Goal: Task Accomplishment & Management: Complete application form

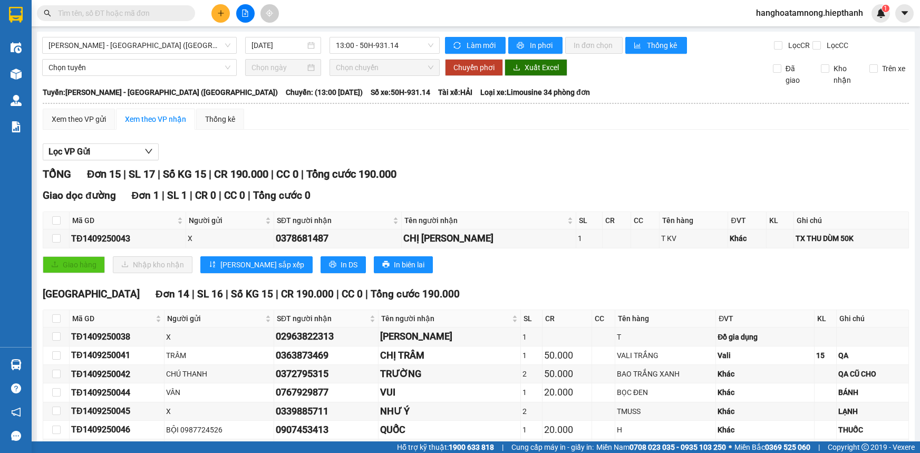
click at [126, 11] on input "text" at bounding box center [120, 13] width 124 height 12
drag, startPoint x: 0, startPoint y: 0, endPoint x: 854, endPoint y: 8, distance: 853.9
click at [148, 11] on input "text" at bounding box center [120, 13] width 124 height 12
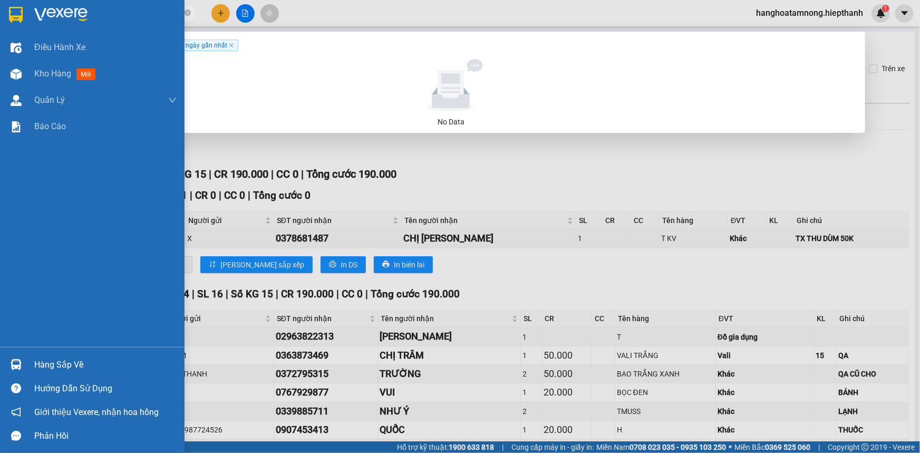
drag, startPoint x: 105, startPoint y: 13, endPoint x: 23, endPoint y: 9, distance: 81.8
click at [23, 9] on section "Kết quả tìm kiếm ( 0 ) Bộ lọc Gửi 3 ngày gần nhất No Data 0386760528 hanghoatam…" at bounding box center [460, 226] width 920 height 453
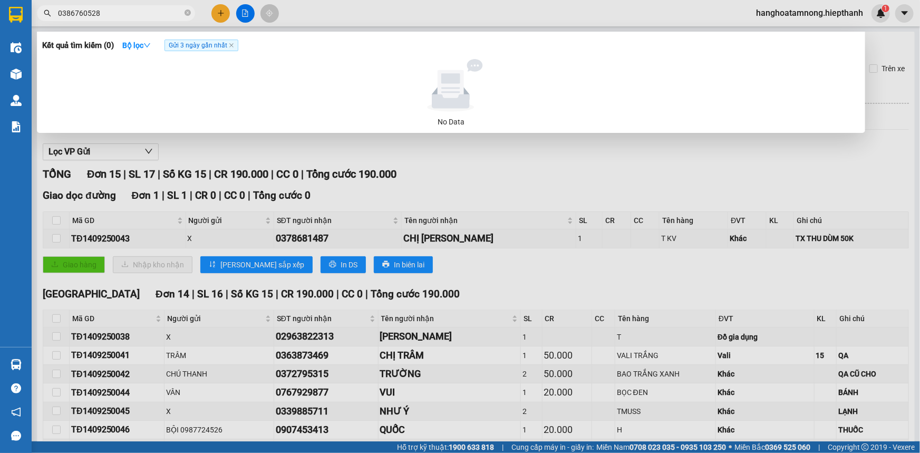
type input "0386760528"
click at [223, 13] on div at bounding box center [460, 226] width 920 height 453
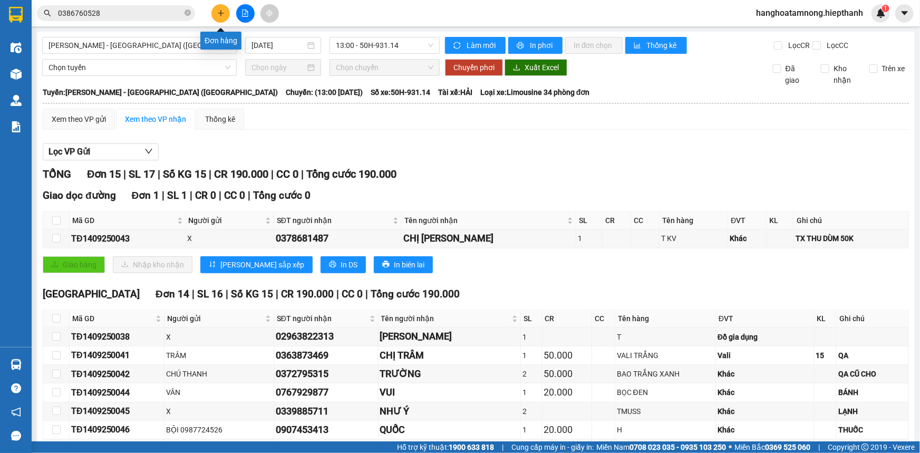
click at [222, 6] on button at bounding box center [220, 13] width 18 height 18
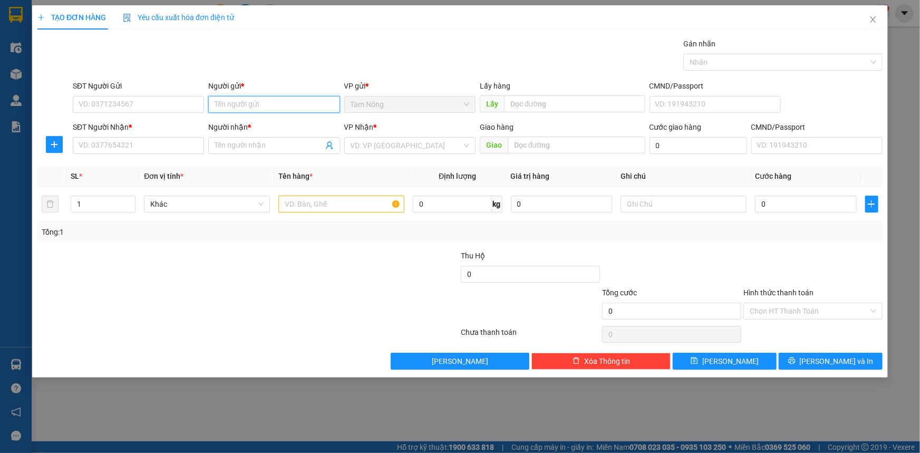
click at [257, 109] on input "Người gửi *" at bounding box center [273, 104] width 131 height 17
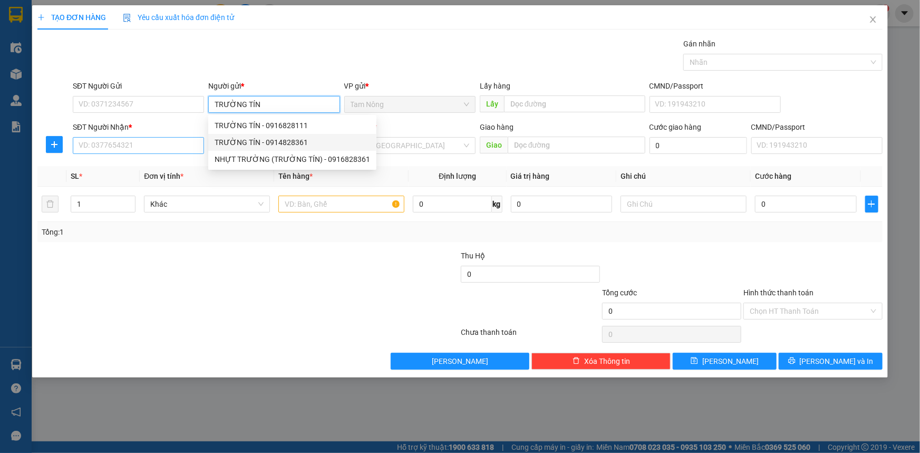
type input "TRƯỜNG TÍN"
click at [174, 142] on input "SĐT Người Nhận *" at bounding box center [138, 145] width 131 height 17
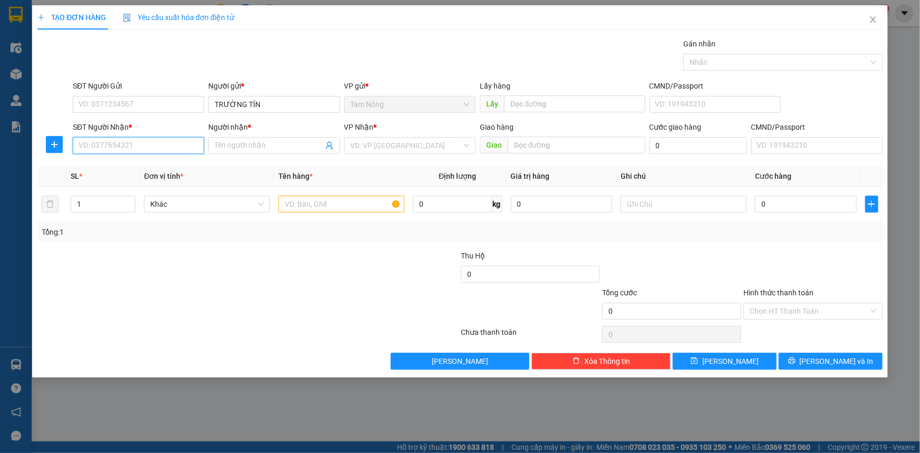
click at [166, 145] on input "SĐT Người Nhận *" at bounding box center [138, 145] width 131 height 17
type input "0938662287"
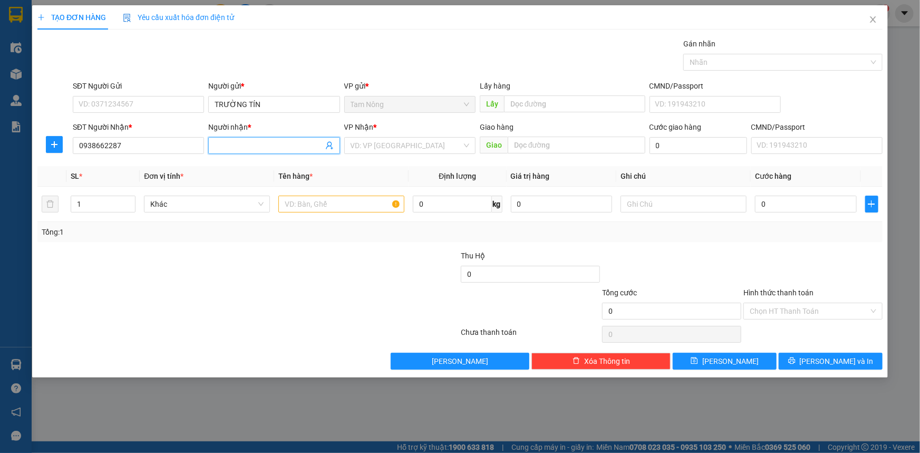
click at [230, 142] on input "Người nhận *" at bounding box center [269, 146] width 108 height 12
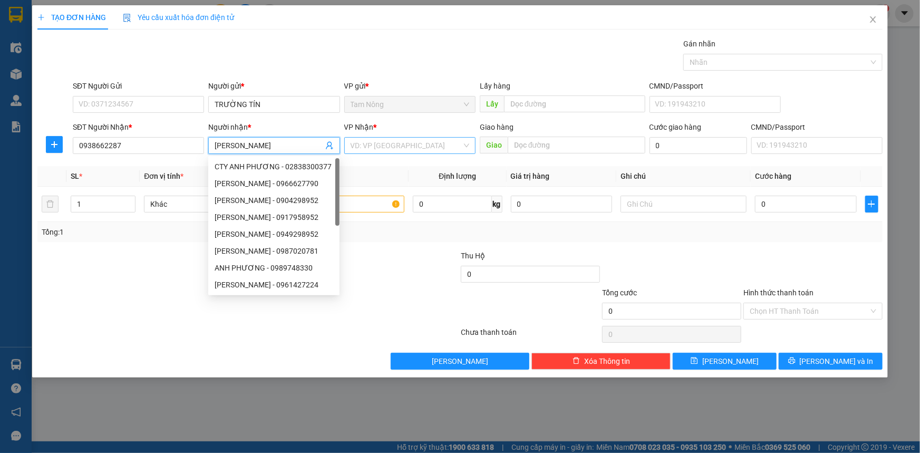
type input "[PERSON_NAME]"
click at [377, 141] on input "search" at bounding box center [406, 146] width 111 height 16
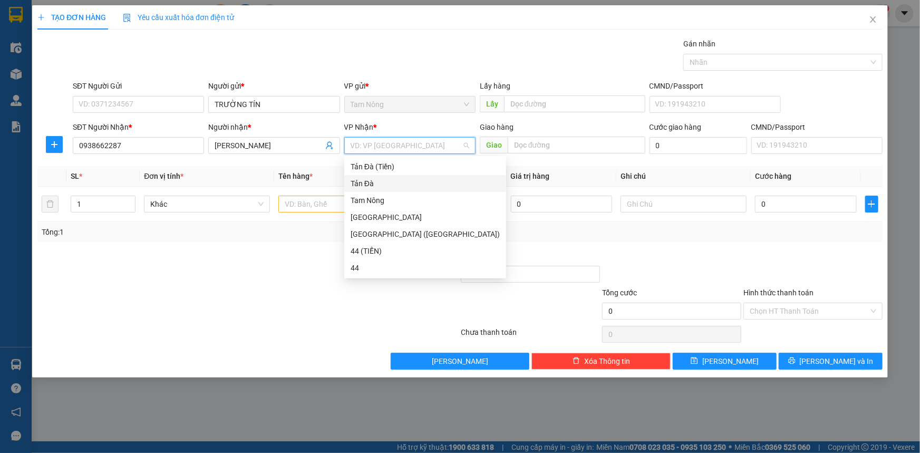
click at [369, 186] on div "Tản Đà" at bounding box center [425, 184] width 149 height 12
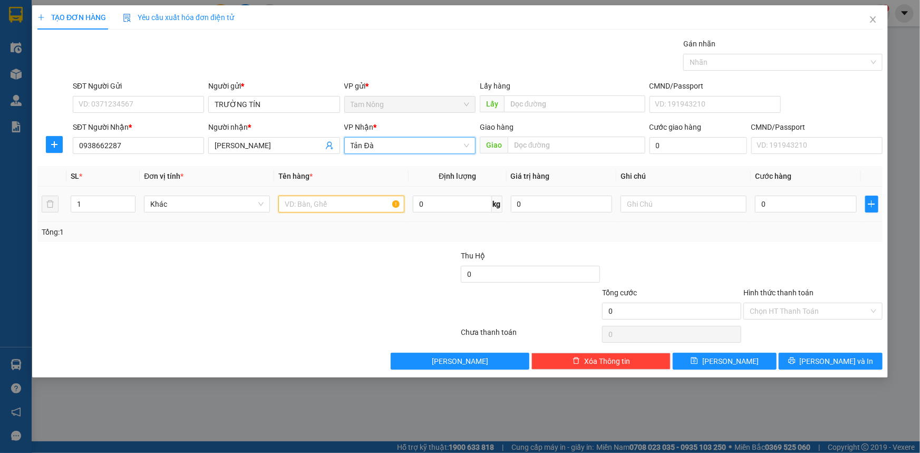
click at [315, 207] on input "text" at bounding box center [341, 204] width 126 height 17
type input "T BỌC ĐEN"
click at [642, 205] on input "text" at bounding box center [684, 204] width 126 height 17
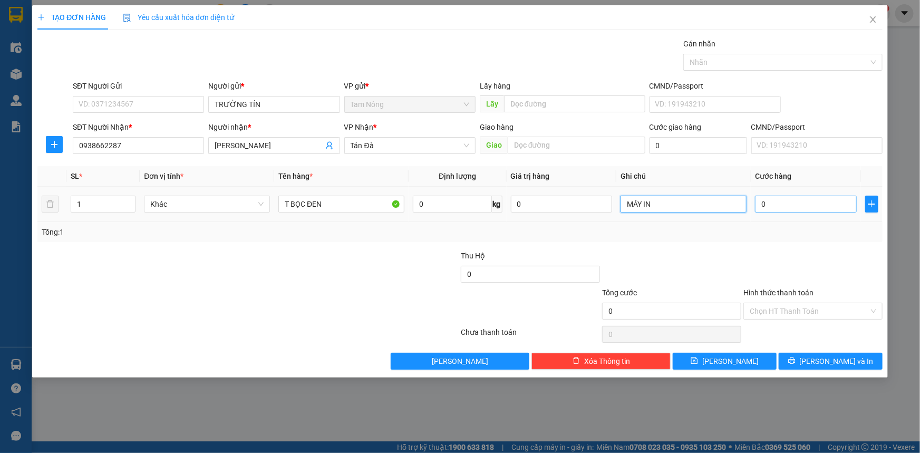
type input "MÁY IN"
click at [799, 198] on input "0" at bounding box center [806, 204] width 102 height 17
type input "3"
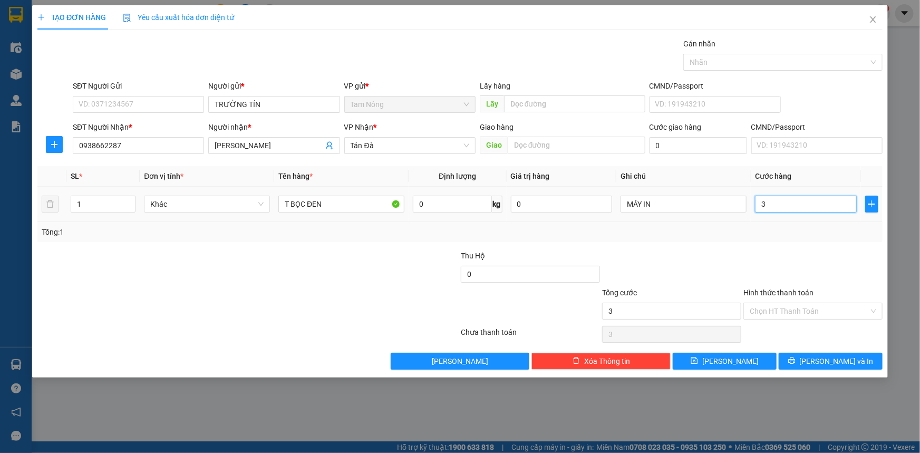
type input "30"
type input "30.000"
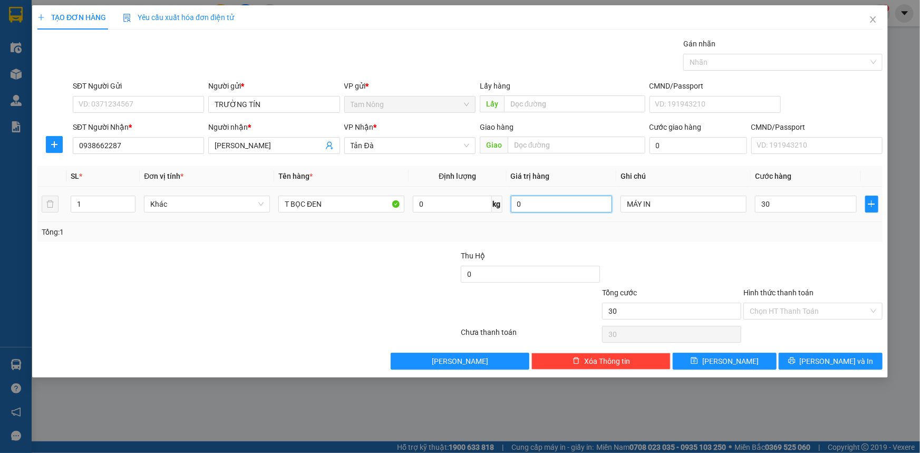
type input "30.000"
click at [546, 207] on input "0" at bounding box center [562, 204] width 102 height 17
type input "4.000.000"
click at [768, 305] on input "Hình thức thanh toán" at bounding box center [809, 311] width 119 height 16
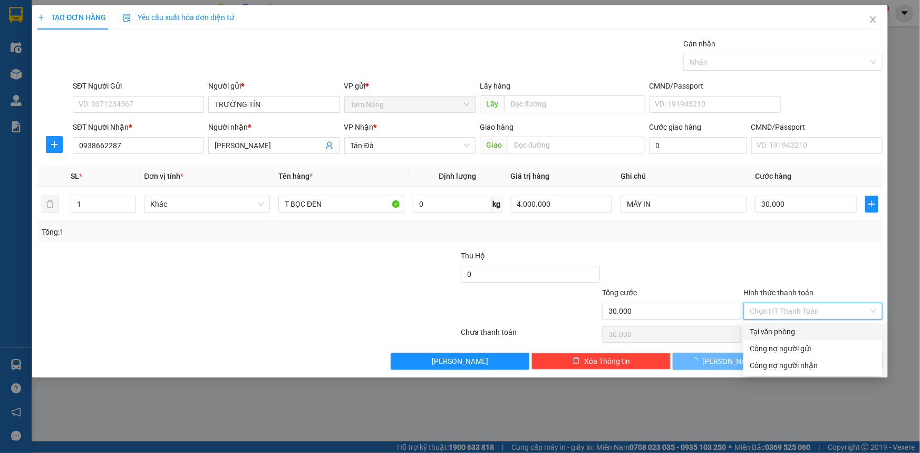
type input "0"
click at [770, 332] on div "Tại văn phòng" at bounding box center [813, 332] width 127 height 12
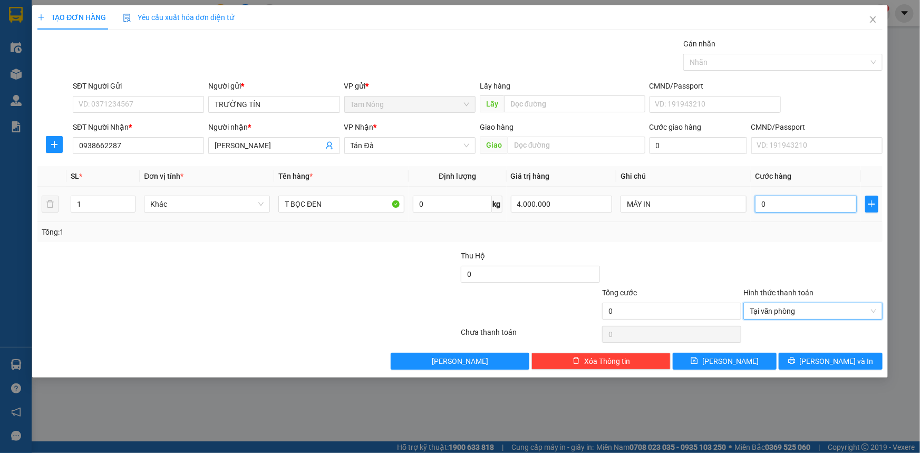
click at [770, 205] on input "0" at bounding box center [806, 204] width 102 height 17
type input "3"
type input "30"
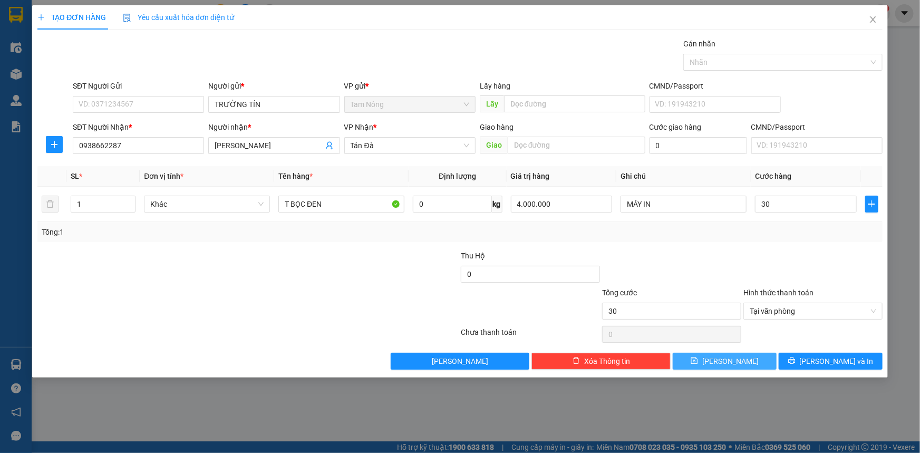
type input "30.000"
click at [756, 360] on button "[PERSON_NAME]" at bounding box center [725, 361] width 104 height 17
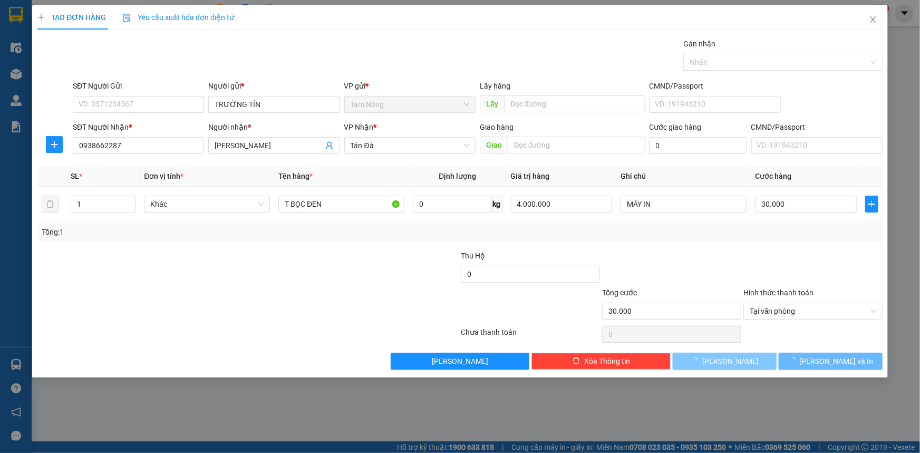
type input "0"
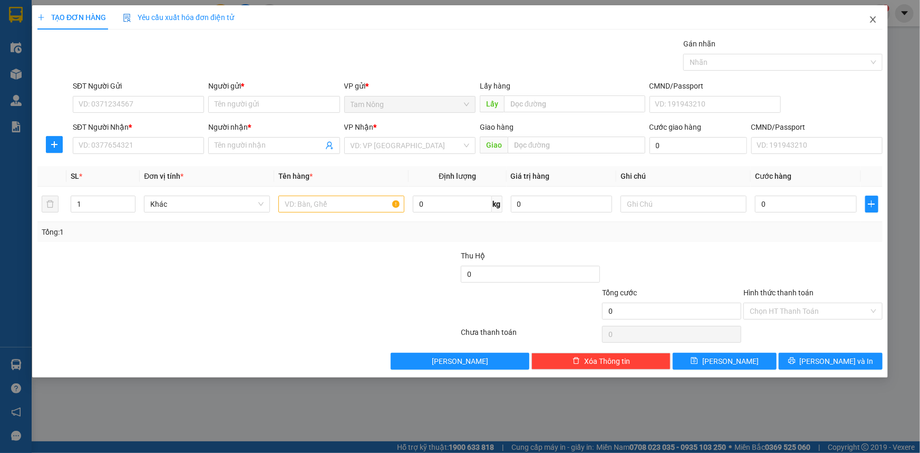
click at [872, 22] on icon "close" at bounding box center [873, 19] width 8 height 8
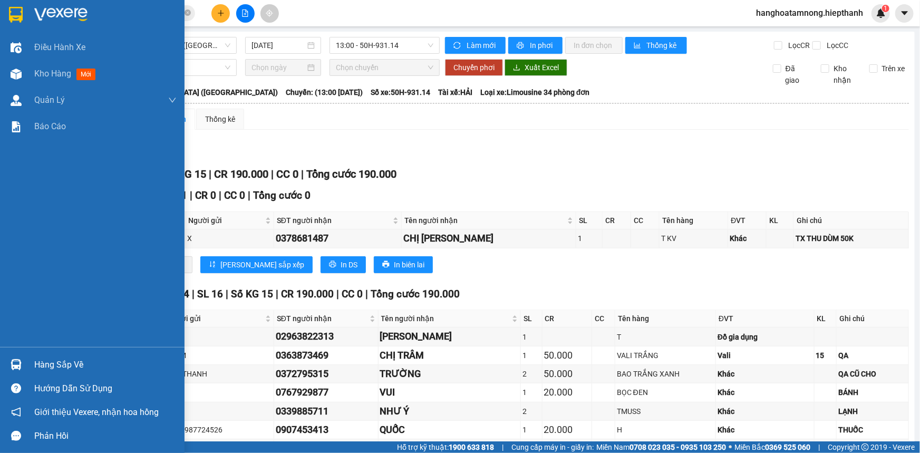
click at [60, 5] on div at bounding box center [92, 17] width 185 height 34
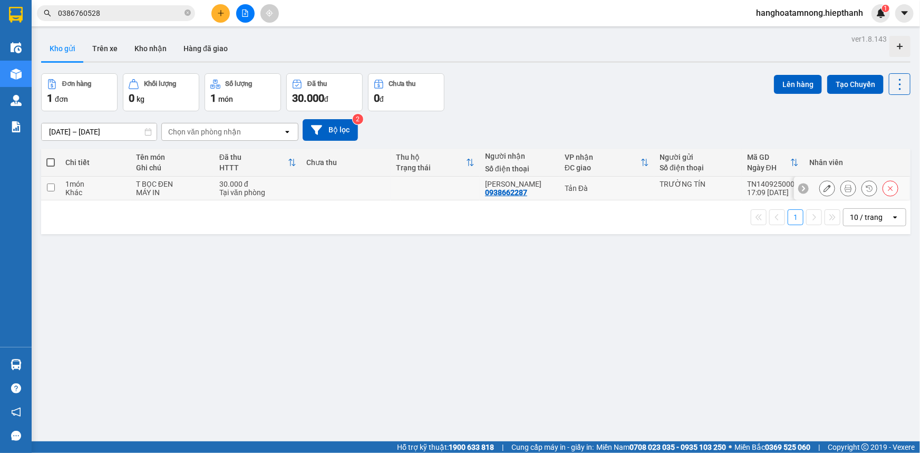
click at [464, 183] on td at bounding box center [435, 189] width 89 height 24
checkbox input "true"
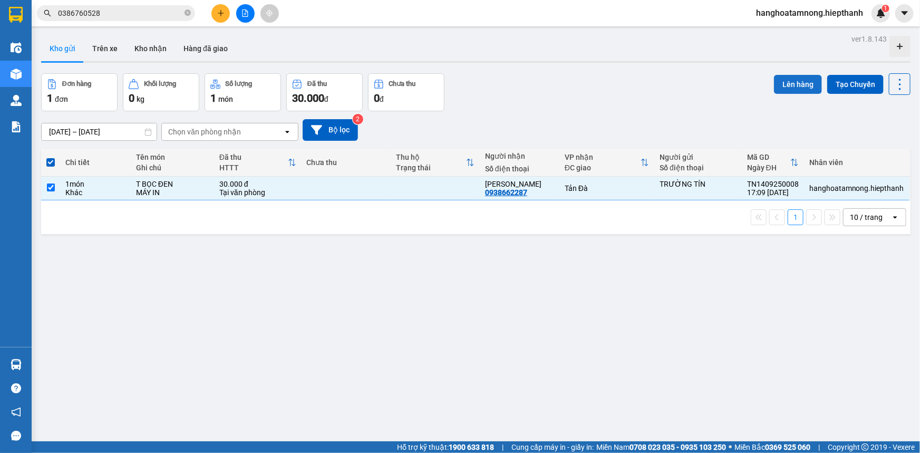
click at [796, 85] on button "Lên hàng" at bounding box center [798, 84] width 48 height 19
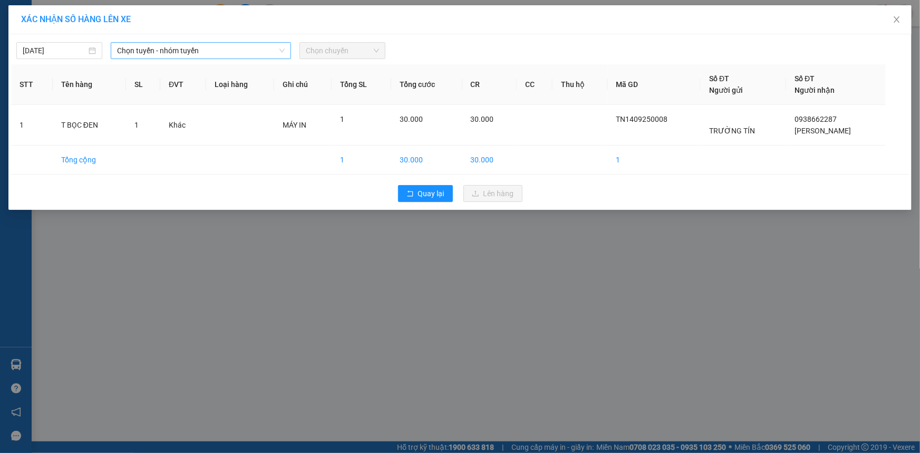
click at [155, 51] on span "Chọn tuyến - nhóm tuyến" at bounding box center [201, 51] width 168 height 16
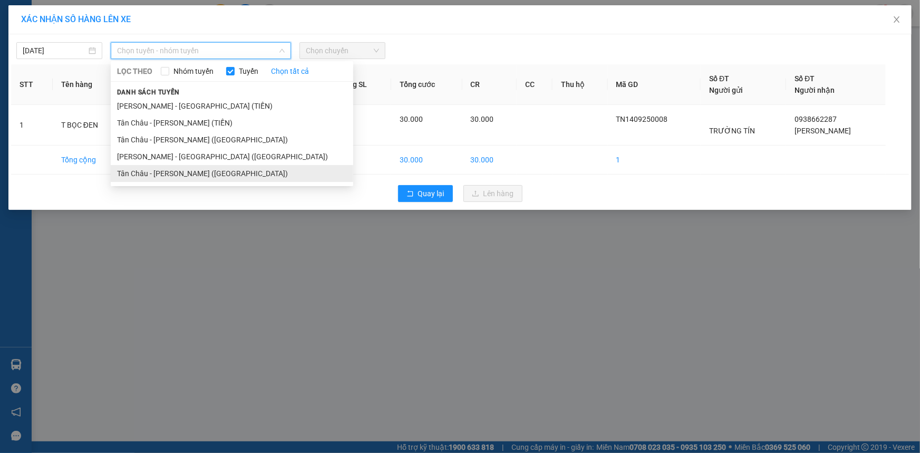
click at [140, 175] on li "Tân Châu - [PERSON_NAME] ([GEOGRAPHIC_DATA])" at bounding box center [232, 173] width 243 height 17
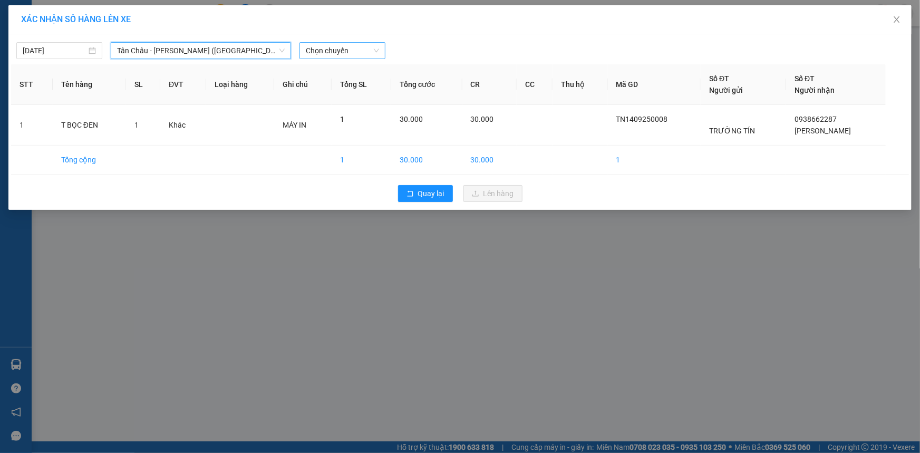
click at [326, 53] on span "Chọn chuyến" at bounding box center [342, 51] width 73 height 16
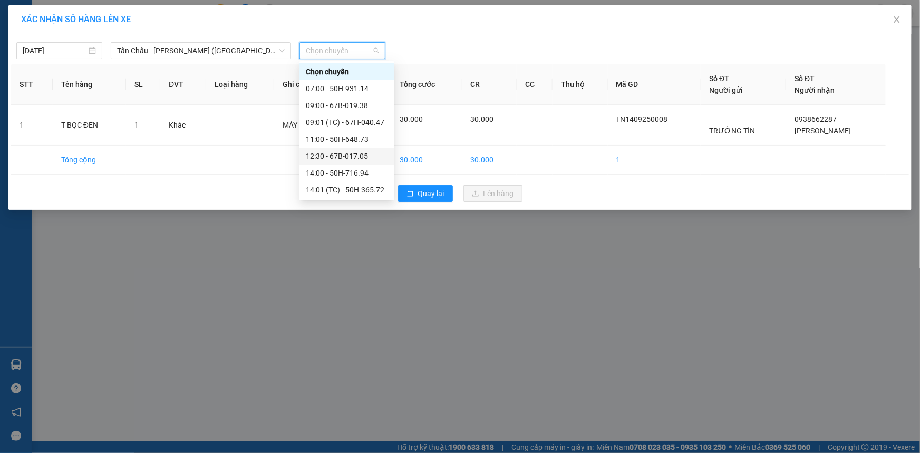
scroll to position [47, 0]
click at [332, 161] on div "16:00 - 50H-151.59" at bounding box center [347, 159] width 82 height 12
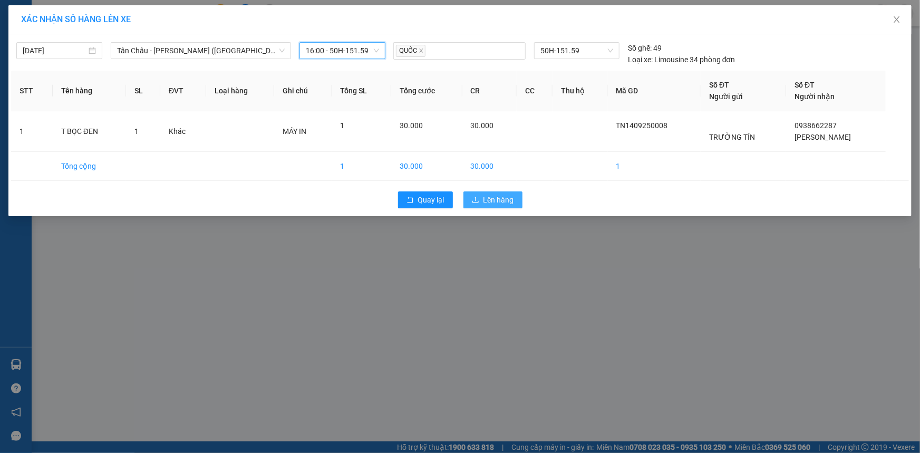
click at [485, 199] on span "Lên hàng" at bounding box center [499, 200] width 31 height 12
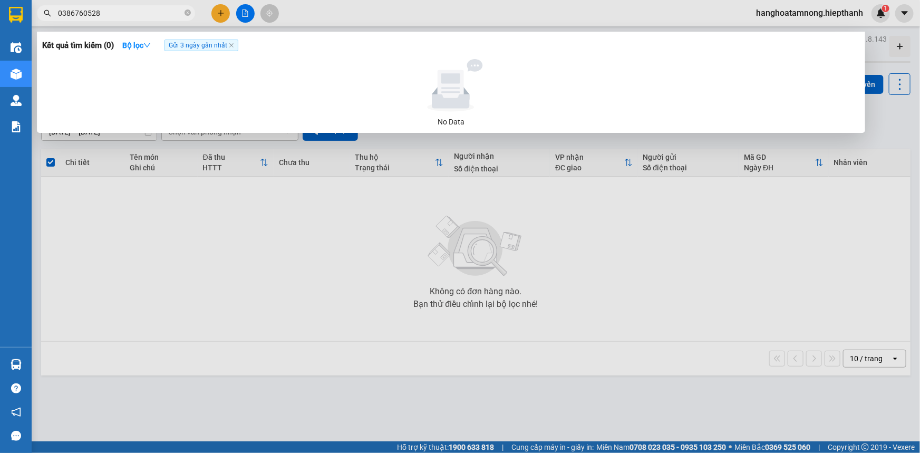
click at [150, 7] on input "0386760528" at bounding box center [120, 13] width 124 height 12
click at [219, 205] on div at bounding box center [460, 226] width 920 height 453
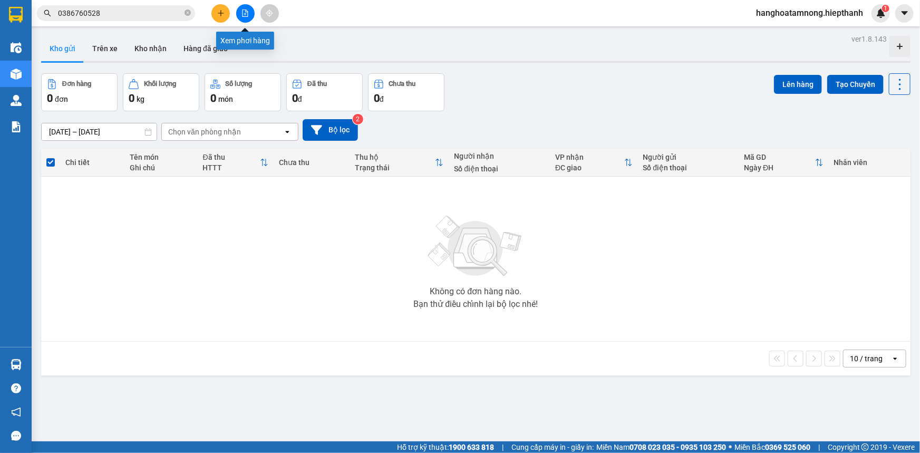
click at [244, 13] on icon "file-add" at bounding box center [245, 12] width 7 height 7
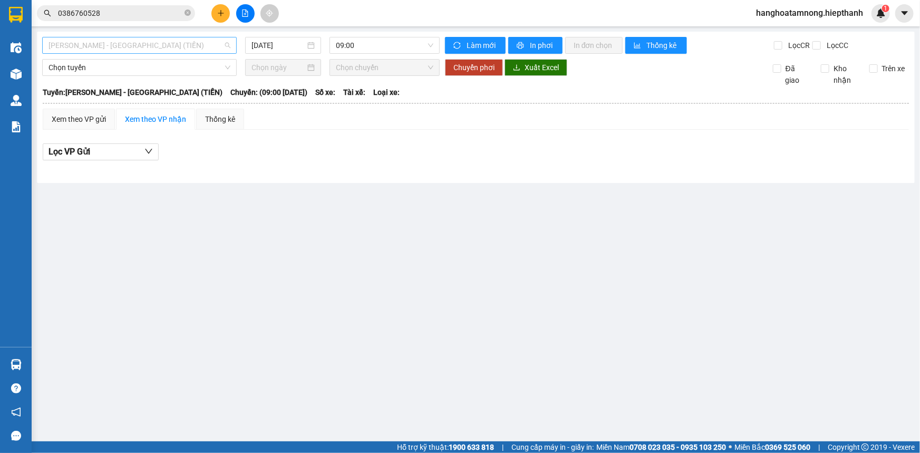
click at [171, 47] on span "[PERSON_NAME] - [GEOGRAPHIC_DATA] (TIỀN)" at bounding box center [140, 45] width 182 height 16
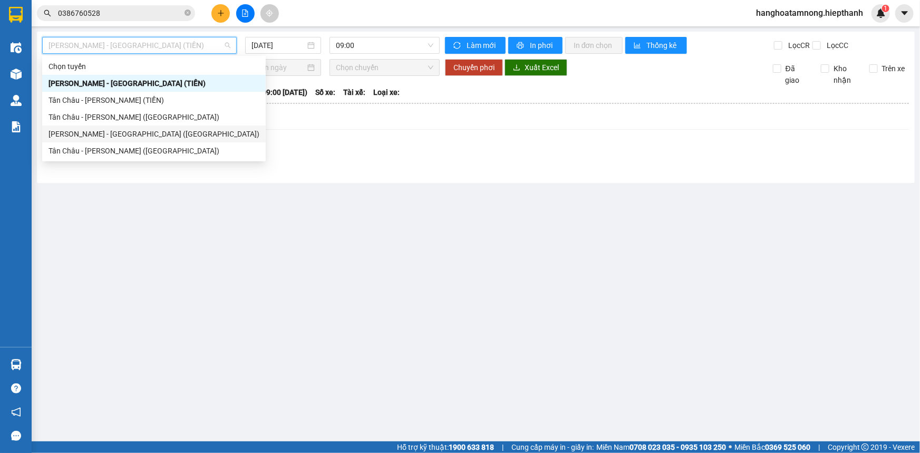
click at [166, 131] on div "[PERSON_NAME] - [GEOGRAPHIC_DATA] ([GEOGRAPHIC_DATA])" at bounding box center [154, 134] width 211 height 12
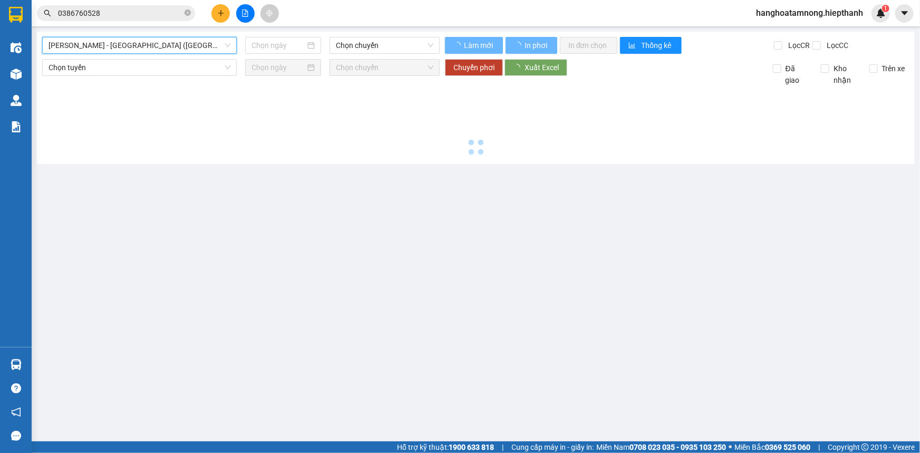
type input "[DATE]"
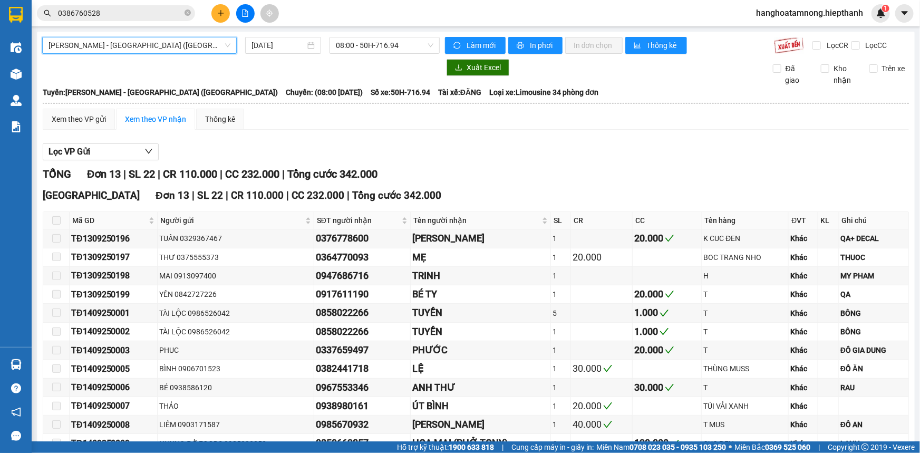
click at [361, 54] on div "[GEOGRAPHIC_DATA] - [GEOGRAPHIC_DATA] (Giường) [GEOGRAPHIC_DATA] - [GEOGRAPHIC_…" at bounding box center [476, 276] width 878 height 489
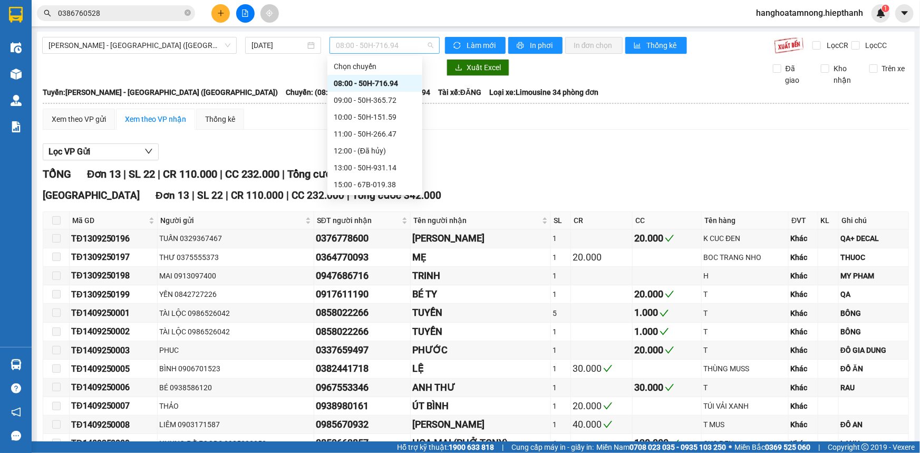
click at [368, 47] on span "08:00 - 50H-716.94" at bounding box center [385, 45] width 98 height 16
click at [371, 180] on div "15:00 - 67B-019.38" at bounding box center [375, 185] width 82 height 12
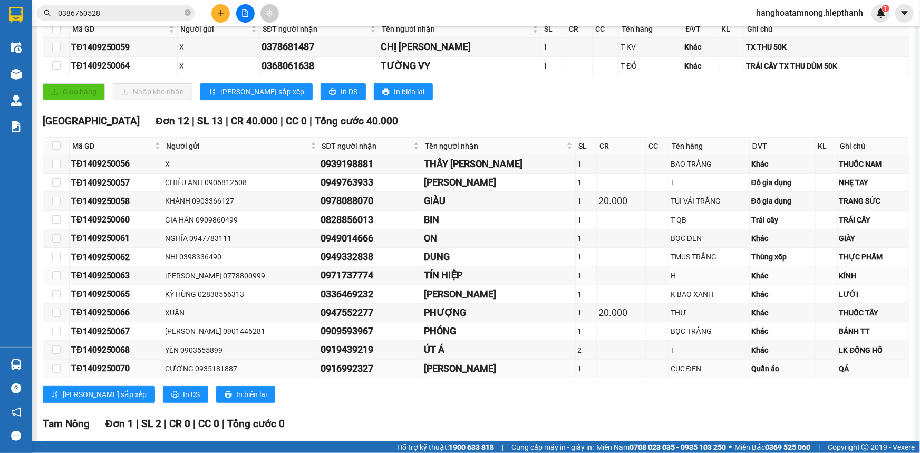
scroll to position [279, 0]
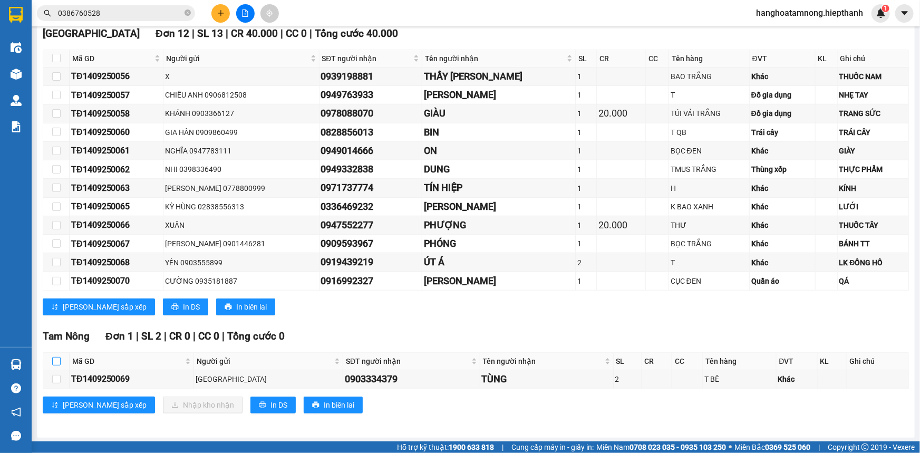
click at [58, 360] on input "checkbox" at bounding box center [56, 361] width 8 height 8
checkbox input "true"
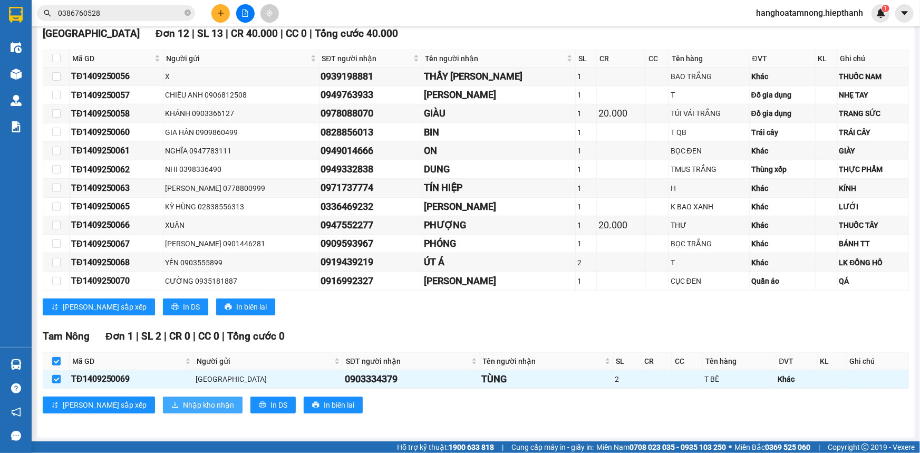
click at [183, 404] on span "Nhập kho nhận" at bounding box center [208, 405] width 51 height 12
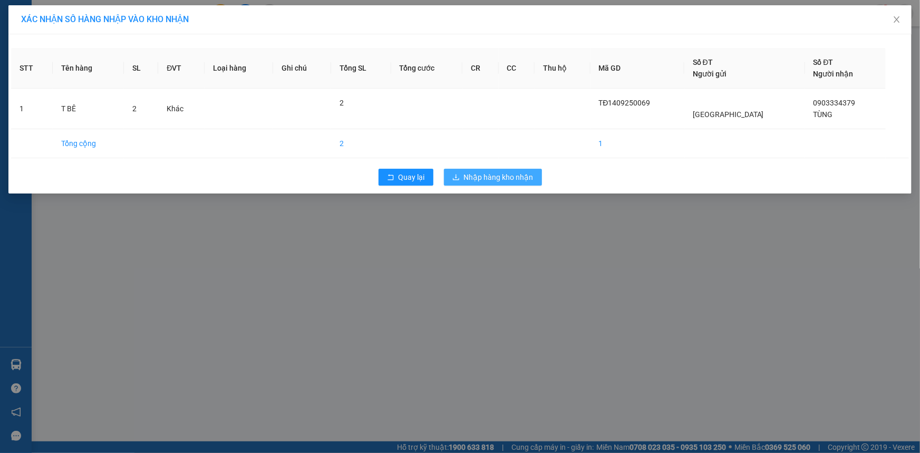
click at [486, 174] on span "Nhập hàng kho nhận" at bounding box center [499, 177] width 70 height 12
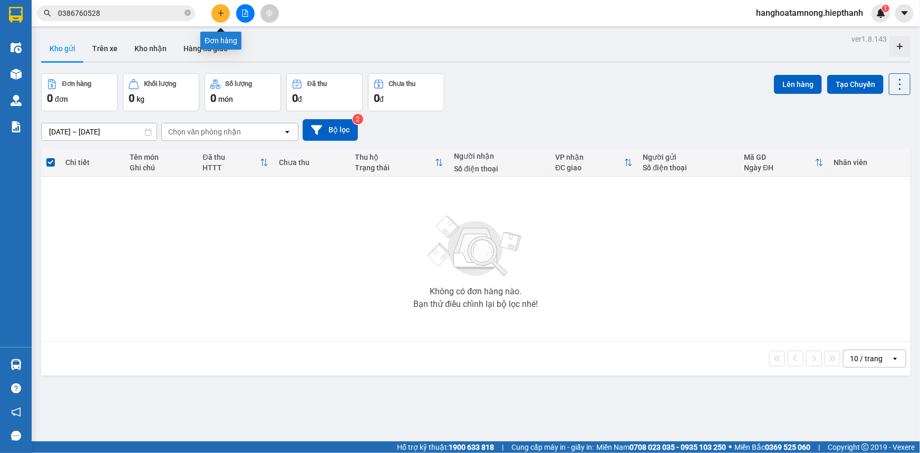
click at [226, 19] on button at bounding box center [220, 13] width 18 height 18
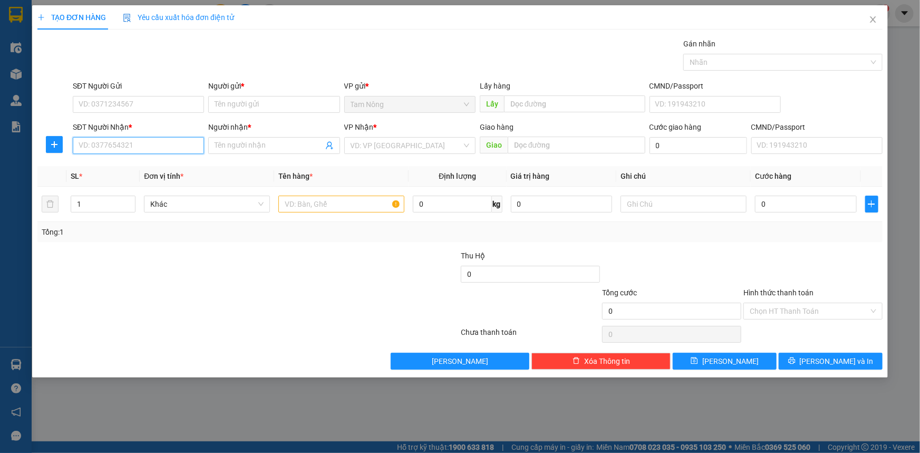
click at [142, 147] on input "SĐT Người Nhận *" at bounding box center [138, 145] width 131 height 17
click at [164, 165] on div "0839666968 - LAB OZEAN" at bounding box center [138, 167] width 119 height 12
type input "0839666968"
type input "LAB OZEAN"
type input "0839666968"
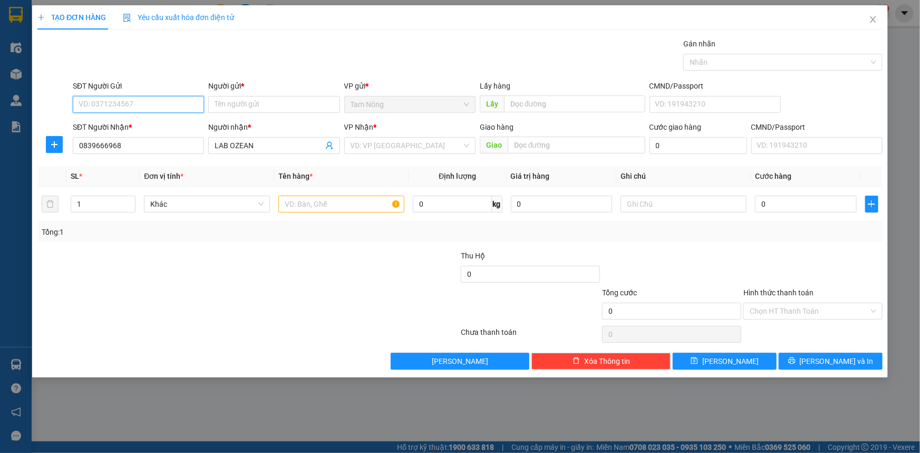
click at [177, 110] on input "SĐT Người Gửi" at bounding box center [138, 104] width 131 height 17
click at [166, 117] on div "0917958952 - [PERSON_NAME]" at bounding box center [138, 125] width 131 height 17
type input "0917958952"
type input "[PERSON_NAME]"
type input "0917958952"
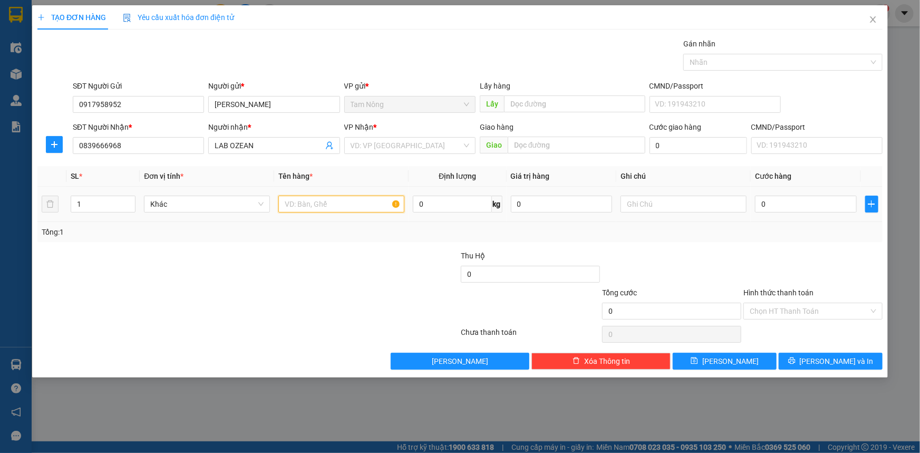
click at [294, 204] on input "text" at bounding box center [341, 204] width 126 height 17
type input "H"
click at [672, 203] on input "text" at bounding box center [684, 204] width 126 height 17
type input "RĂNG"
click at [794, 209] on input "0" at bounding box center [806, 204] width 102 height 17
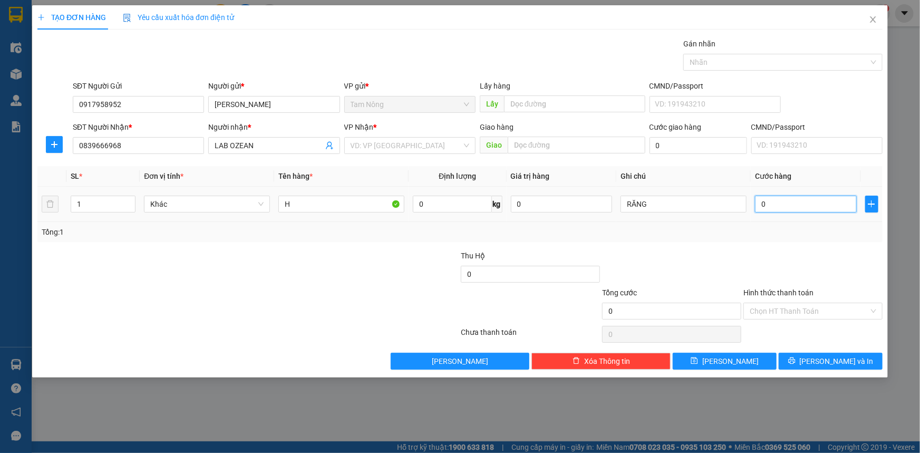
type input "2"
type input "20"
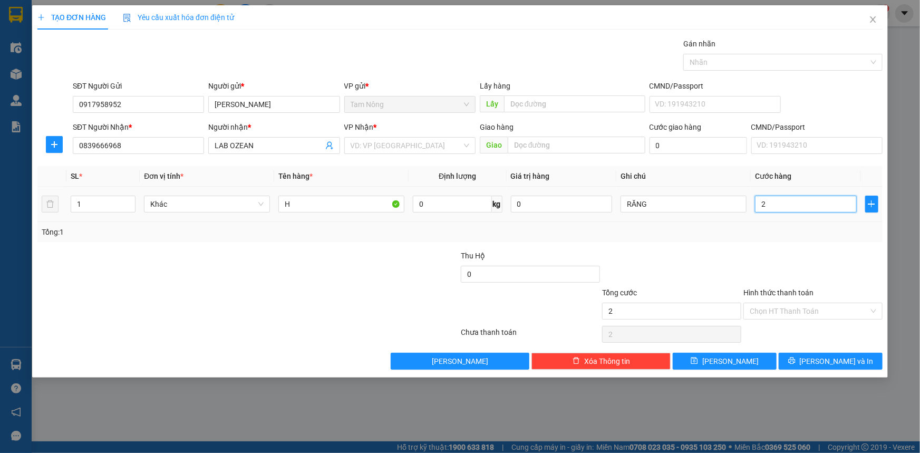
type input "20"
type input "20.000"
click at [798, 312] on input "Hình thức thanh toán" at bounding box center [809, 311] width 119 height 16
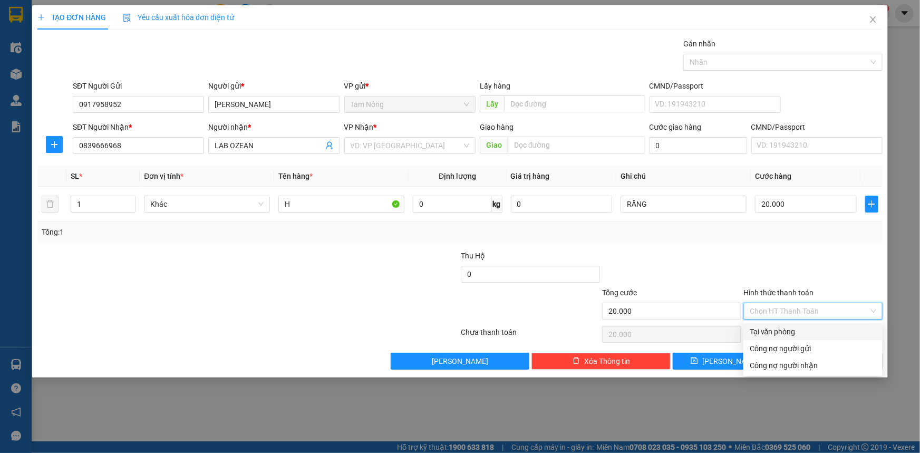
click at [788, 330] on div "Tại văn phòng" at bounding box center [813, 332] width 127 height 12
type input "0"
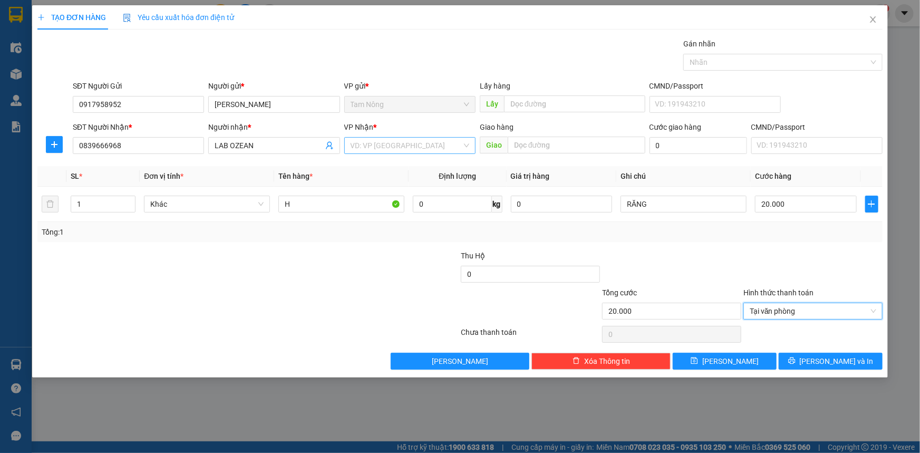
click at [360, 147] on input "search" at bounding box center [406, 146] width 111 height 16
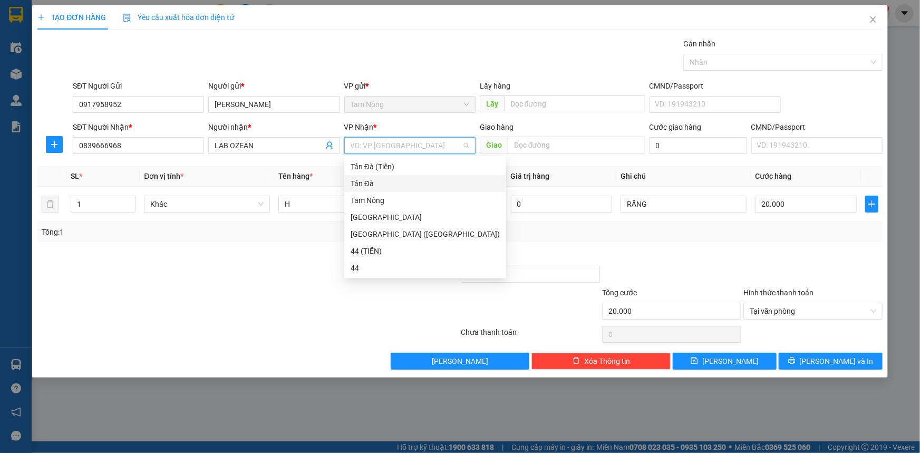
click at [372, 182] on div "Tản Đà" at bounding box center [425, 184] width 149 height 12
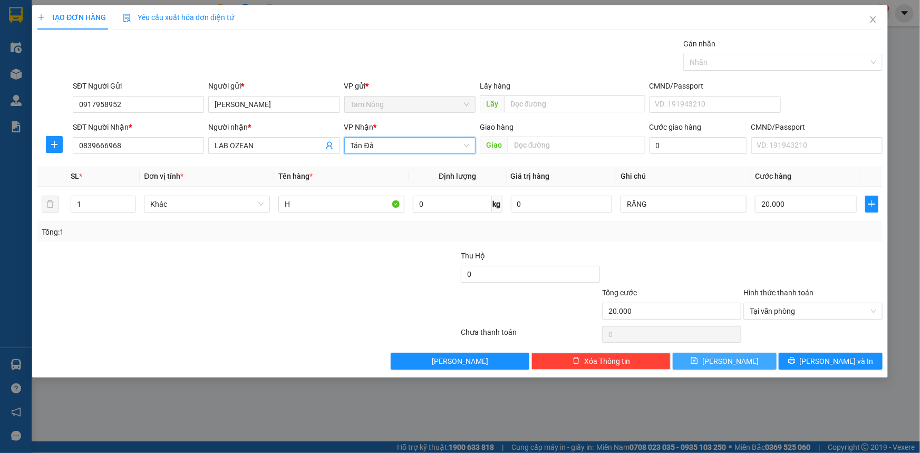
click at [748, 364] on button "[PERSON_NAME]" at bounding box center [725, 361] width 104 height 17
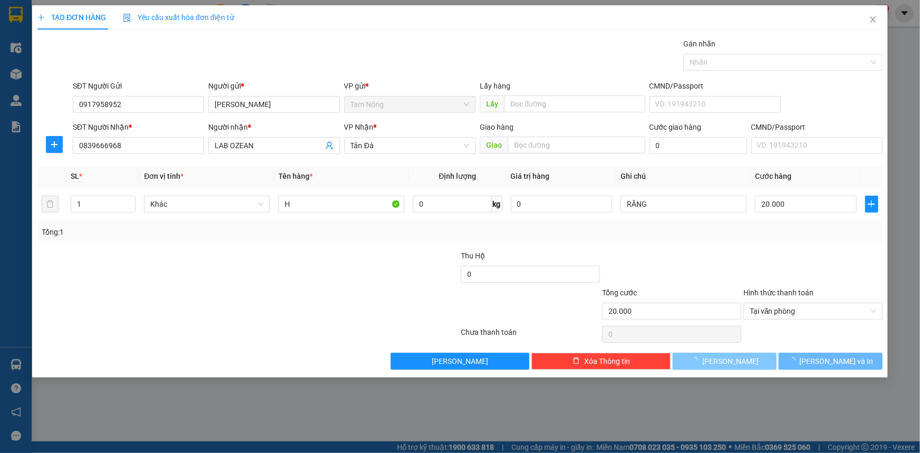
type input "0"
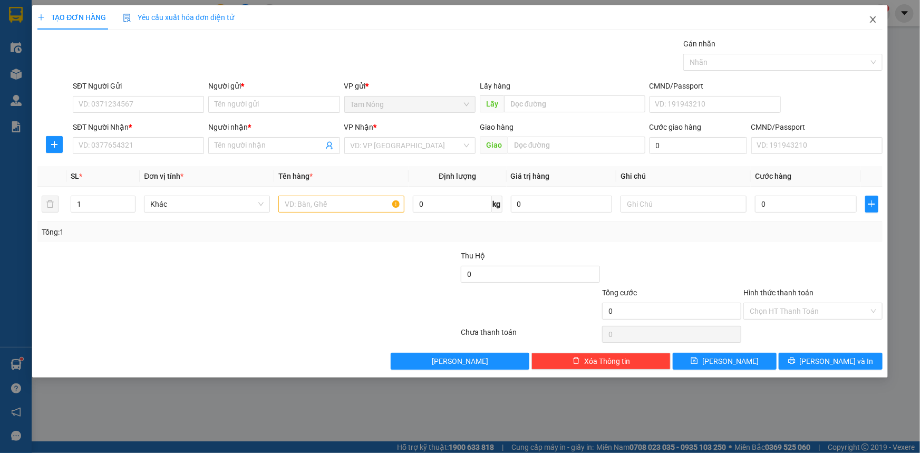
click at [872, 19] on icon "close" at bounding box center [873, 19] width 6 height 6
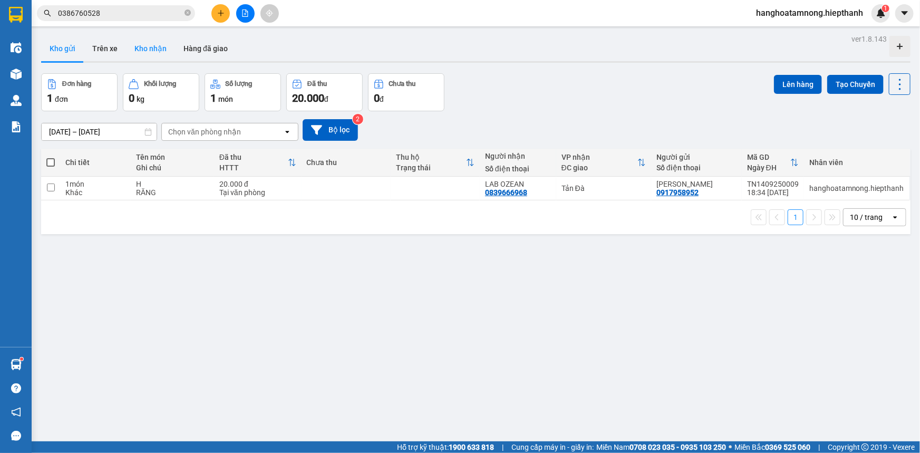
click at [152, 45] on button "Kho nhận" at bounding box center [150, 48] width 49 height 25
